Goal: Transaction & Acquisition: Purchase product/service

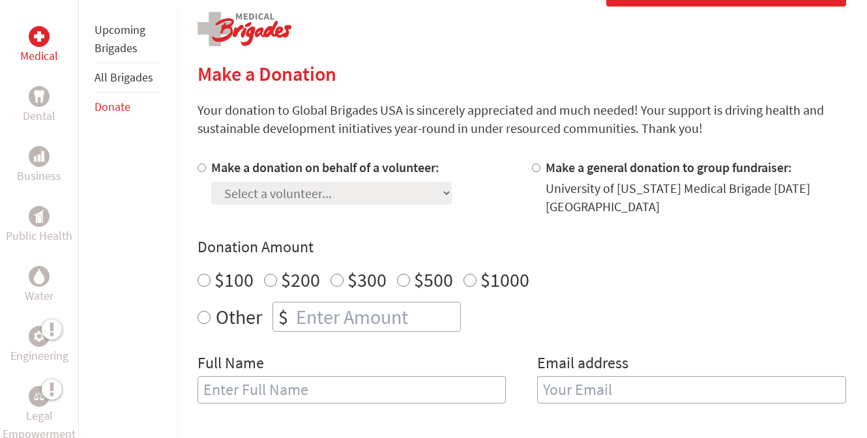
scroll to position [293, 0]
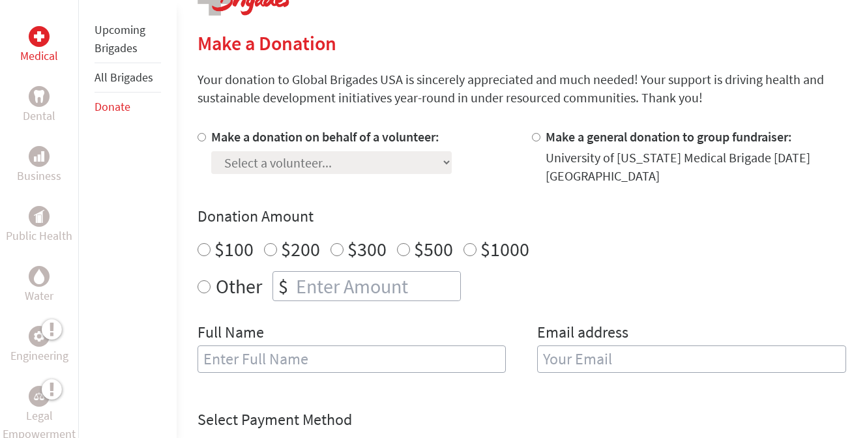
drag, startPoint x: 872, startPoint y: 33, endPoint x: 884, endPoint y: 116, distance: 83.7
click at [198, 138] on input "Make a donation on behalf of a volunteer:" at bounding box center [202, 137] width 8 height 8
radio input "true"
click at [309, 165] on select "Select a volunteer... [PERSON_NAME] [PERSON_NAME] [PERSON_NAME] [PERSON_NAME] […" at bounding box center [331, 162] width 241 height 23
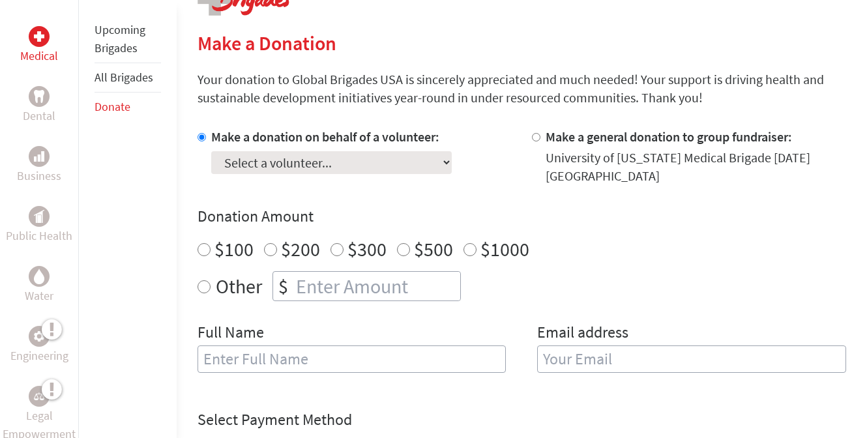
select select "0880148B-2C53-11F0-B8AC-42010A400003"
click at [205, 286] on input "Other" at bounding box center [204, 286] width 13 height 13
radio input "true"
click at [317, 285] on input "number" at bounding box center [376, 286] width 167 height 29
type input "50"
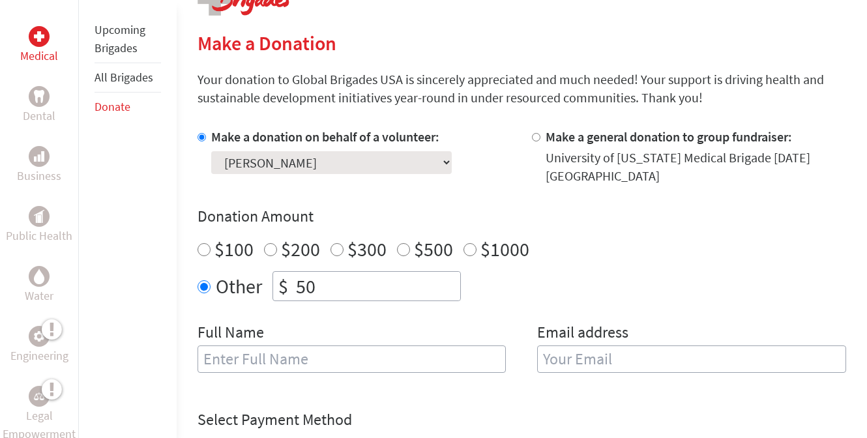
click at [420, 369] on input "text" at bounding box center [352, 359] width 309 height 27
type input "[PERSON_NAME]"
click at [653, 362] on input "email" at bounding box center [691, 359] width 309 height 27
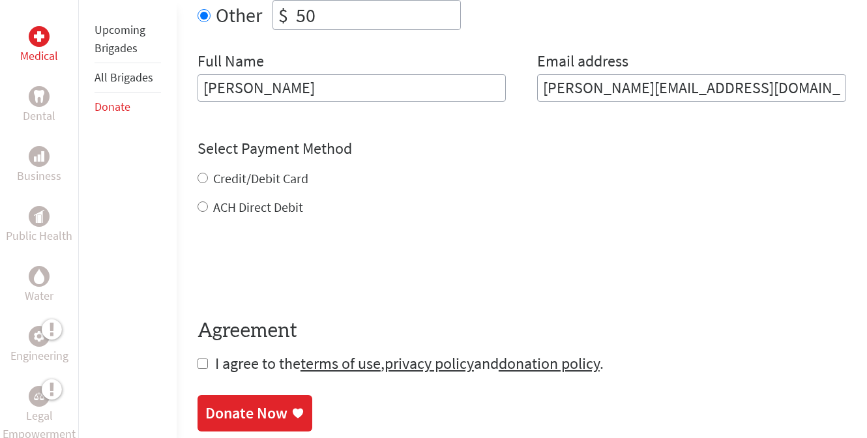
scroll to position [568, 0]
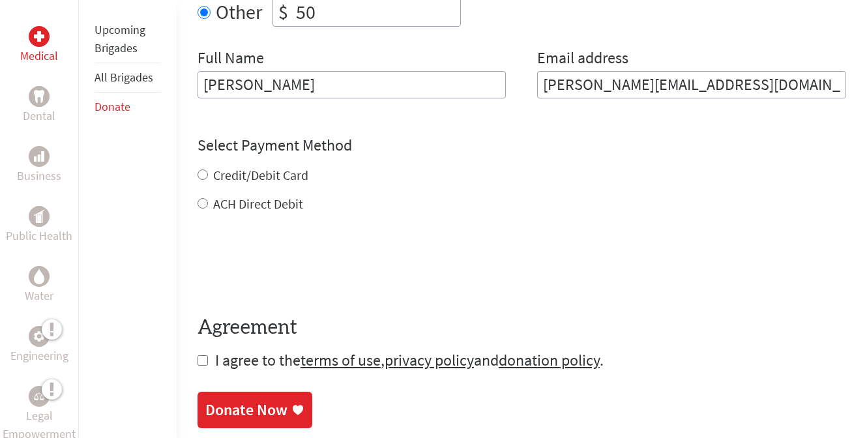
type input "[PERSON_NAME][EMAIL_ADDRESS][DOMAIN_NAME]"
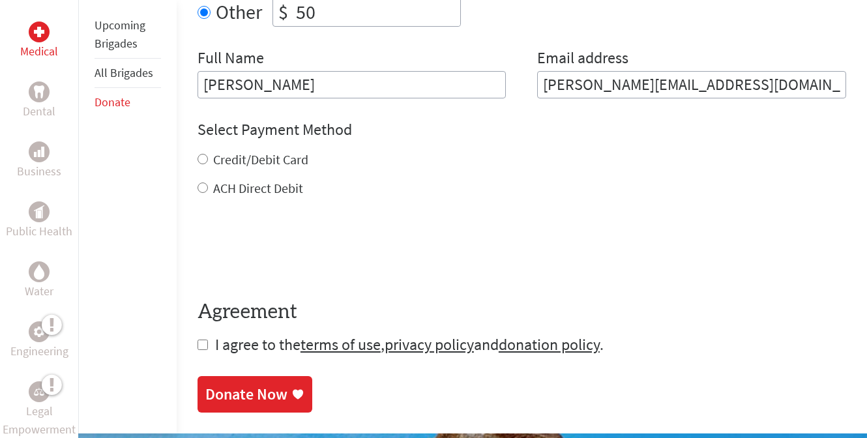
click at [202, 171] on div "Credit/Debit Card ACH Direct Debit" at bounding box center [522, 174] width 649 height 47
click at [202, 158] on input "Credit/Debit Card" at bounding box center [203, 159] width 10 height 10
radio input "true"
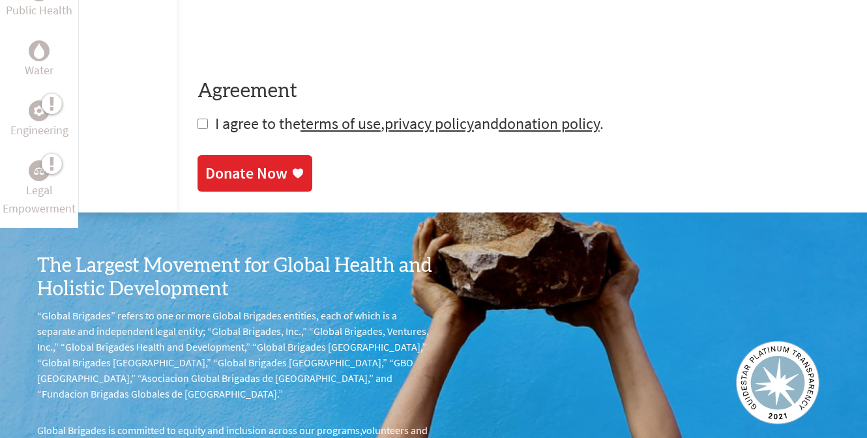
scroll to position [827, 0]
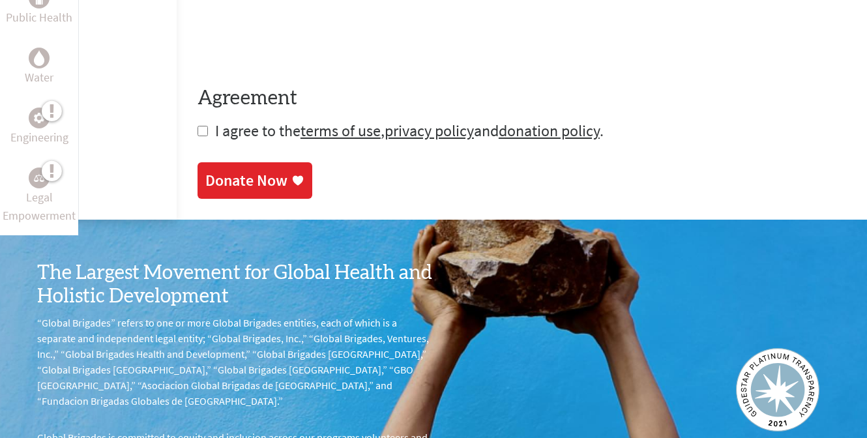
click at [202, 130] on input "checkbox" at bounding box center [203, 131] width 10 height 10
checkbox input "true"
click at [250, 190] on div "Donate Now" at bounding box center [246, 181] width 82 height 21
